Goal: Task Accomplishment & Management: Manage account settings

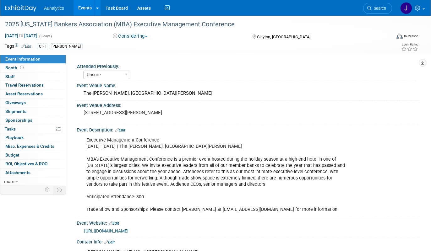
select select "Unsure"
click at [79, 3] on link "Events" at bounding box center [85, 8] width 23 height 16
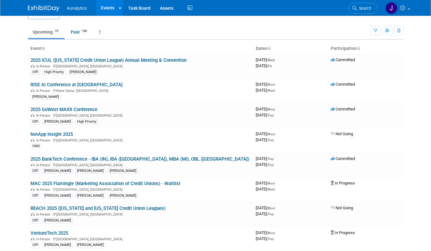
scroll to position [19, 0]
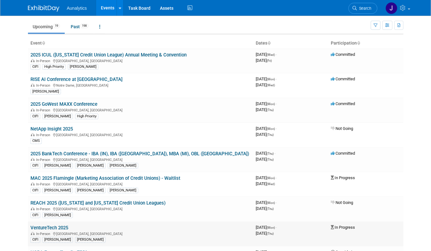
click at [53, 227] on link "VentureTech 2025" at bounding box center [49, 228] width 38 height 6
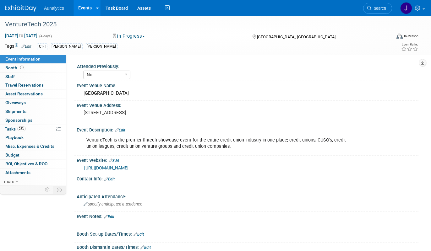
select select "No"
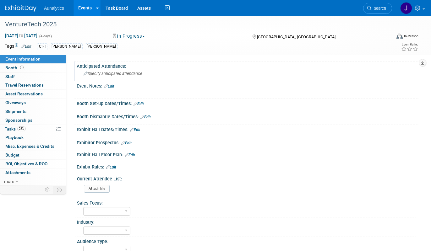
scroll to position [129, 0]
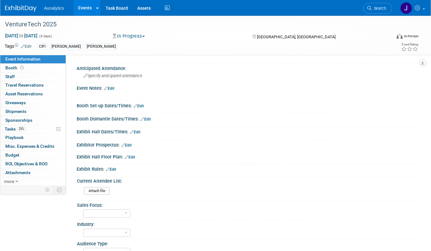
click at [140, 107] on link "Edit" at bounding box center [139, 106] width 10 height 4
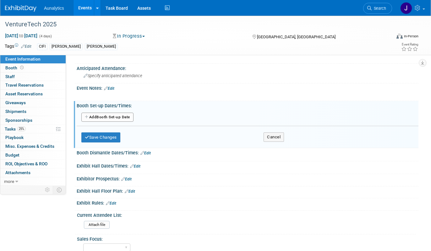
click at [120, 115] on button "Add Another Booth Set-up Date" at bounding box center [107, 117] width 52 height 9
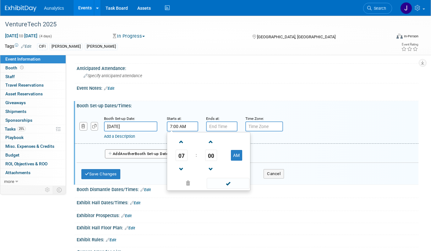
click at [194, 129] on input "7:00 AM" at bounding box center [182, 127] width 31 height 10
click at [211, 157] on span "00" at bounding box center [211, 155] width 12 height 11
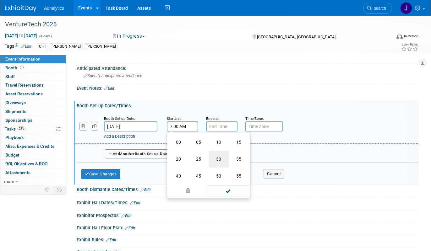
click at [212, 158] on td "30" at bounding box center [219, 159] width 20 height 17
type input "7:30 AM"
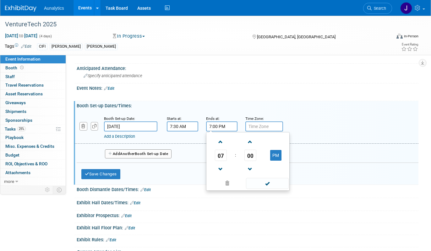
click at [219, 123] on input "7:00 PM" at bounding box center [221, 127] width 31 height 10
click at [222, 154] on span "07" at bounding box center [221, 155] width 12 height 11
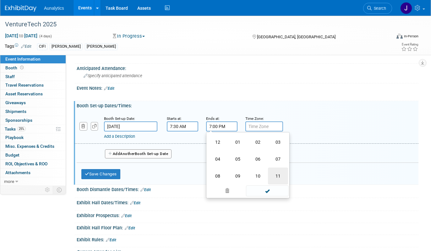
click at [278, 178] on td "11" at bounding box center [278, 176] width 20 height 17
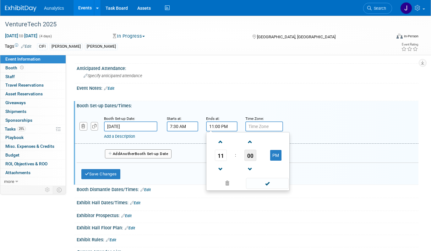
click at [246, 154] on span "00" at bounding box center [251, 155] width 12 height 11
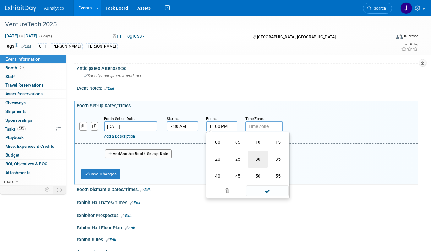
click at [263, 156] on td "30" at bounding box center [258, 159] width 20 height 17
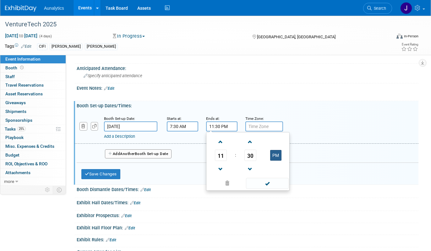
click at [277, 157] on button "PM" at bounding box center [275, 155] width 11 height 11
type input "11:30 AM"
click at [277, 185] on span at bounding box center [267, 183] width 42 height 11
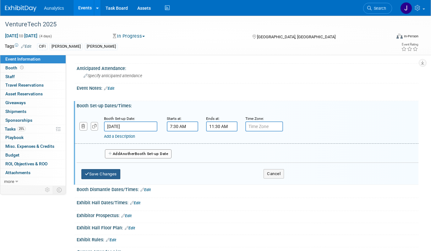
click at [109, 176] on button "Save Changes" at bounding box center [100, 174] width 39 height 10
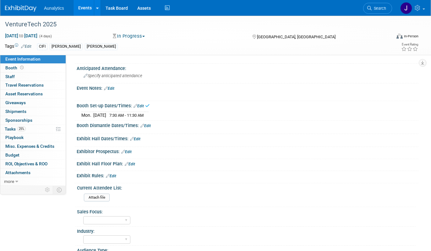
click at [146, 125] on link "Edit" at bounding box center [146, 126] width 10 height 4
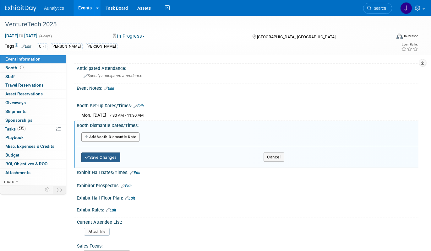
click at [108, 158] on button "Save Changes" at bounding box center [100, 158] width 39 height 10
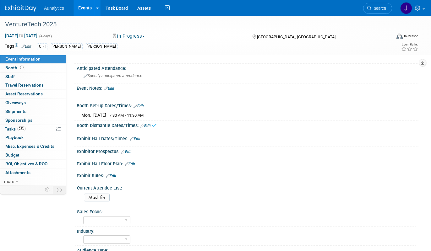
click at [154, 126] on icon at bounding box center [154, 125] width 4 height 5
click at [149, 126] on link "Edit" at bounding box center [146, 126] width 10 height 4
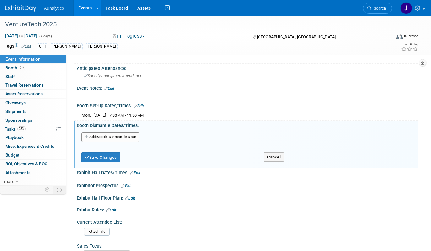
click at [117, 134] on button "Add Another Booth Dismantle Date" at bounding box center [110, 137] width 58 height 9
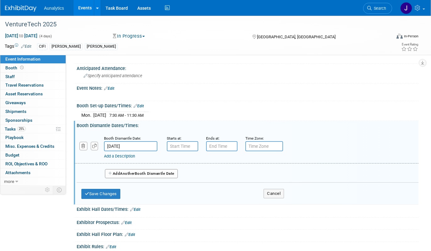
click at [146, 146] on input "Nov 6, 2025" at bounding box center [130, 146] width 53 height 10
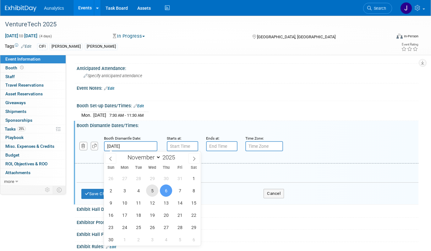
click at [152, 190] on span "5" at bounding box center [152, 191] width 12 height 12
type input "Nov 5, 2025"
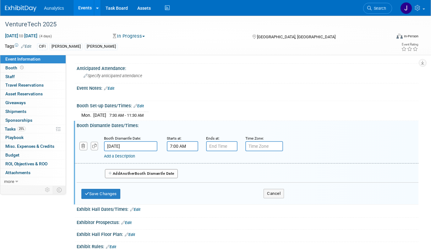
click at [197, 144] on input "7:00 AM" at bounding box center [182, 146] width 31 height 10
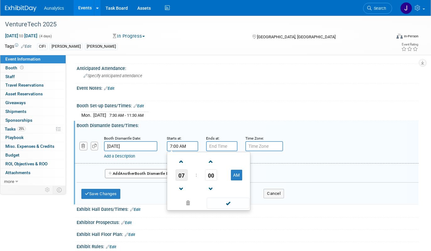
click at [183, 177] on span "07" at bounding box center [182, 175] width 12 height 11
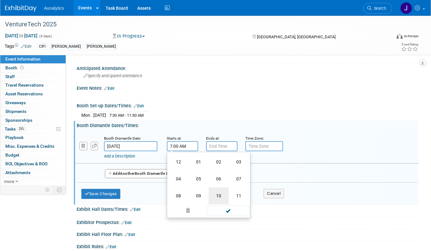
click at [219, 192] on td "10" at bounding box center [219, 196] width 20 height 17
type input "10:00 AM"
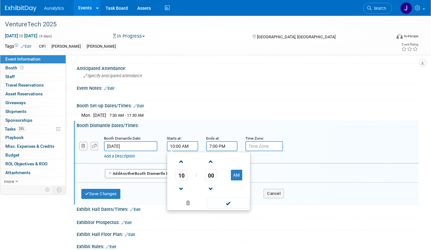
click at [219, 147] on input "7:00 PM" at bounding box center [221, 146] width 31 height 10
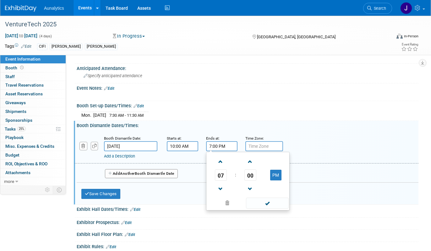
click at [228, 175] on td "07" at bounding box center [221, 175] width 26 height 11
click at [225, 175] on span "07" at bounding box center [221, 175] width 12 height 11
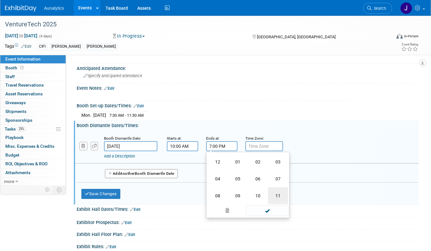
scroll to position [139, 0]
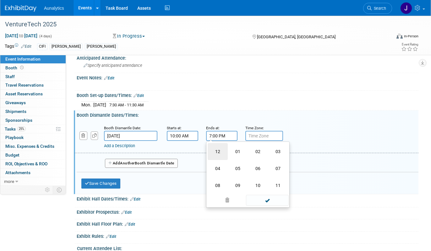
click at [223, 153] on td "12" at bounding box center [218, 151] width 20 height 17
type input "12:00 PM"
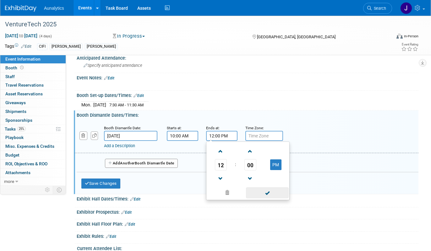
click at [260, 196] on span at bounding box center [267, 193] width 42 height 11
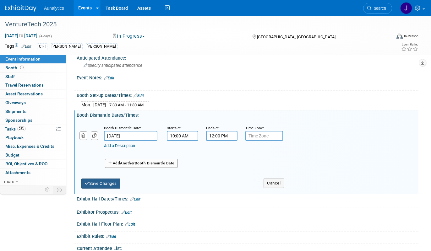
click at [116, 185] on button "Save Changes" at bounding box center [100, 184] width 39 height 10
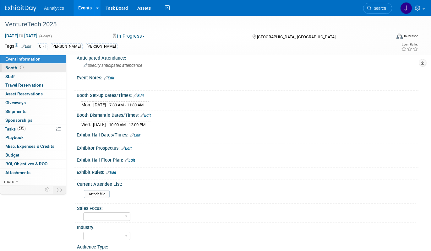
click at [27, 70] on link "Booth" at bounding box center [32, 68] width 65 height 8
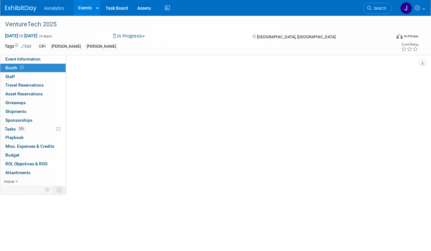
scroll to position [0, 0]
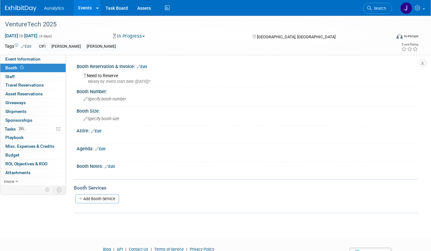
click at [113, 168] on link "Edit" at bounding box center [110, 167] width 10 height 4
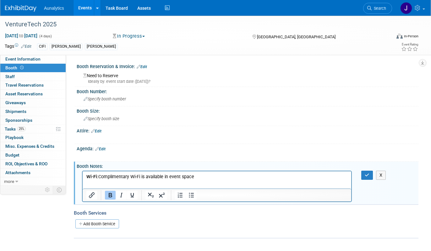
click at [97, 176] on b "Wi-Fi:" at bounding box center [92, 176] width 12 height 5
paste body "Rich Text Area. Press ALT-0 for help."
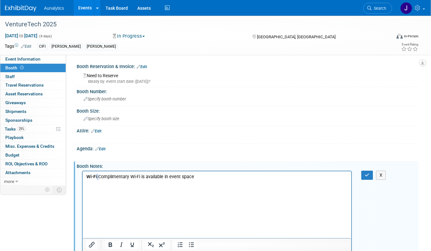
scroll to position [62, 0]
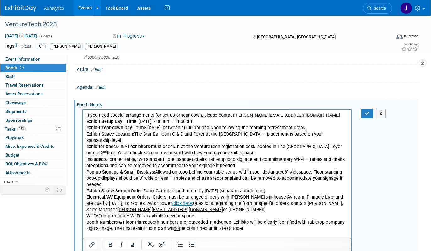
click at [122, 131] on p "Exhibit Tear-down Day | Time: Wednesday, November 5, 2025, between 10:00 am and…" at bounding box center [217, 128] width 262 height 6
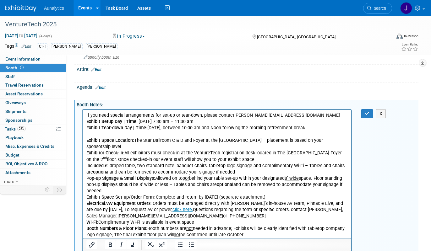
click at [119, 150] on p "Exhibit Space Location: The Star Ballroom C & D and Foyer at the Omni Frisco Ho…" at bounding box center [217, 143] width 262 height 13
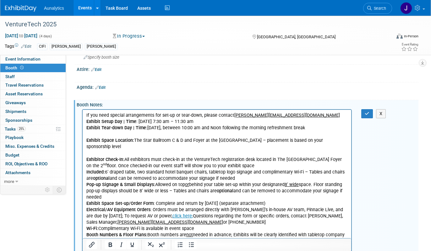
click at [241, 169] on p "Exhibitor Check-In: All exhibitors must check-in at the VentureTech registratio…" at bounding box center [217, 163] width 262 height 13
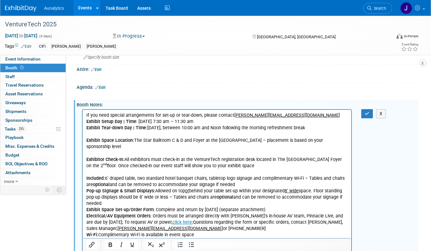
click at [253, 188] on p "Included: 6’ draped table, two standard hotel banquet chairs, tabletop logo sig…" at bounding box center [217, 181] width 262 height 13
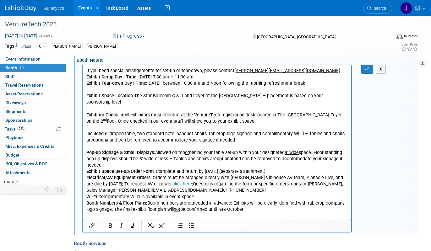
scroll to position [107, 0]
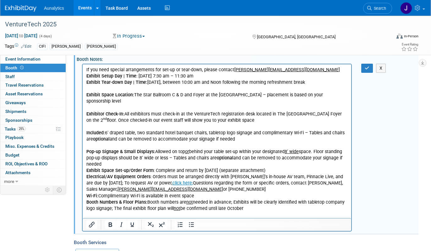
click at [155, 168] on p "Pop-up Signage & Small Displays: Allowed on top or behind your table set-up wit…" at bounding box center [217, 158] width 262 height 19
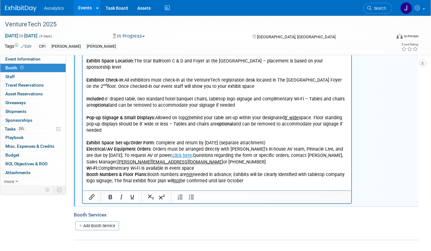
scroll to position [146, 0]
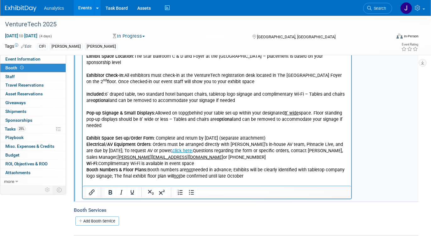
click at [207, 167] on p "Wi-Fi: Complimentary Wi-Fi is available in event space" at bounding box center [217, 164] width 262 height 6
click at [211, 160] on p "Electrical/AV Equipment Orders : Orders must be arranged directly with Omni Fri…" at bounding box center [217, 150] width 262 height 19
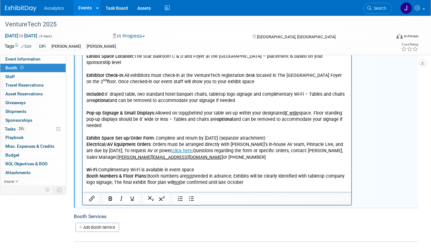
click at [213, 173] on p "Wi-Fi: Complimentary Wi-Fi is available in event space" at bounding box center [217, 170] width 262 height 6
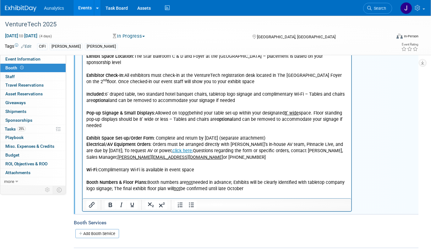
click at [311, 141] on p "Exhibit Space Set-up/Order Form : Complete and return by Friday, October 17, 20…" at bounding box center [217, 138] width 262 height 6
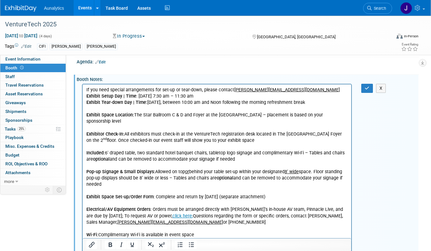
scroll to position [61, 0]
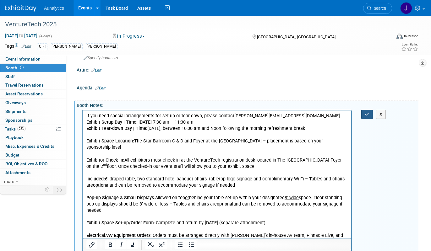
click at [366, 114] on icon "button" at bounding box center [367, 114] width 5 height 4
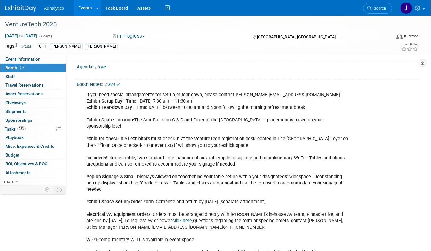
scroll to position [80, 0]
